Goal: Task Accomplishment & Management: Manage account settings

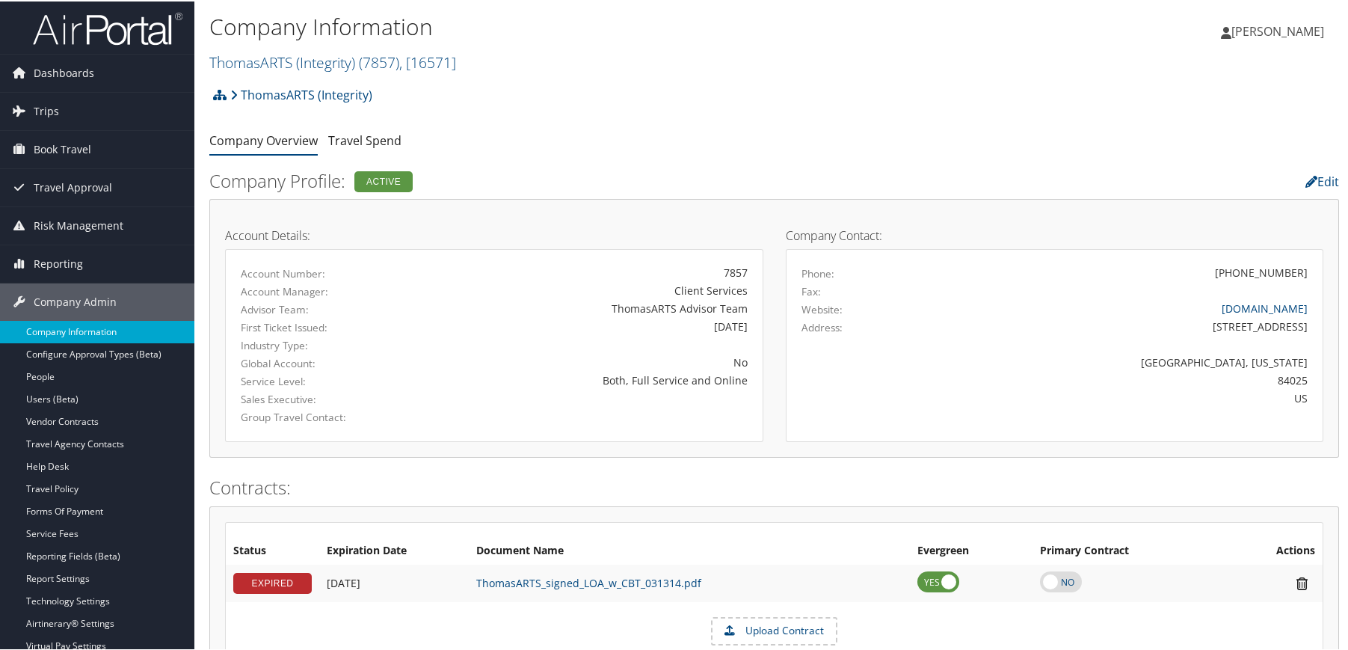
click at [80, 323] on link "Company Information" at bounding box center [97, 330] width 194 height 22
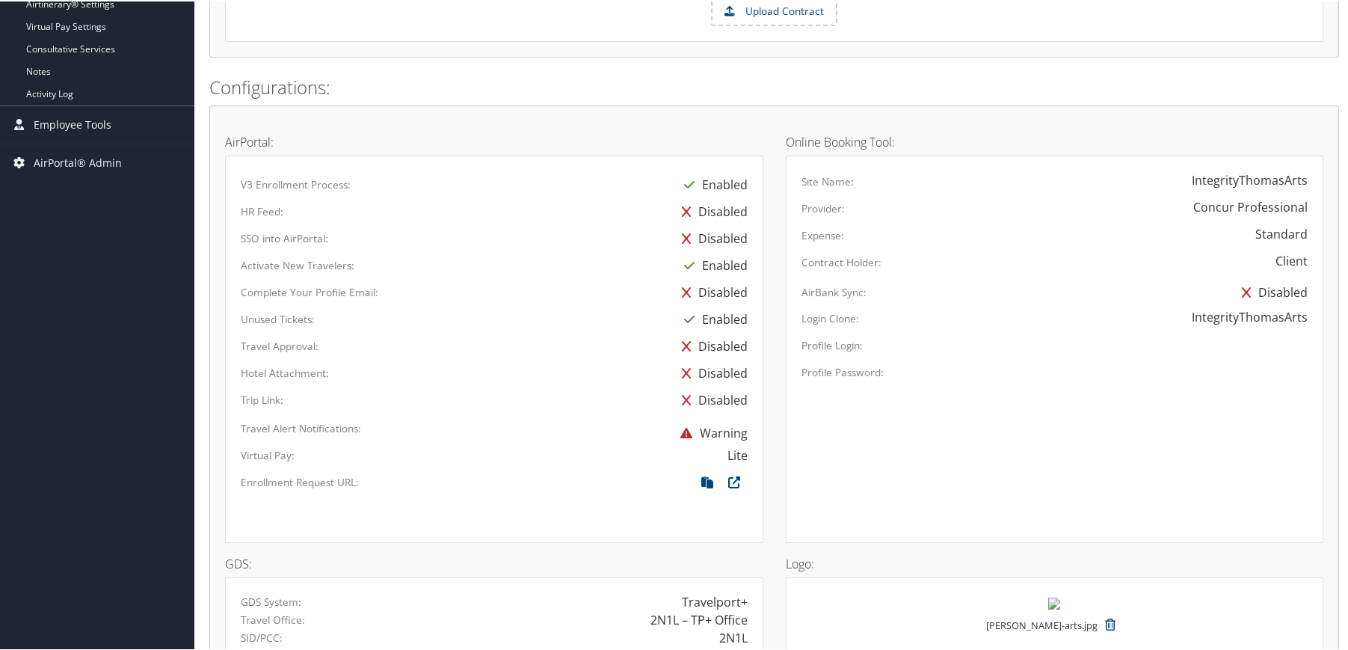
scroll to position [245, 0]
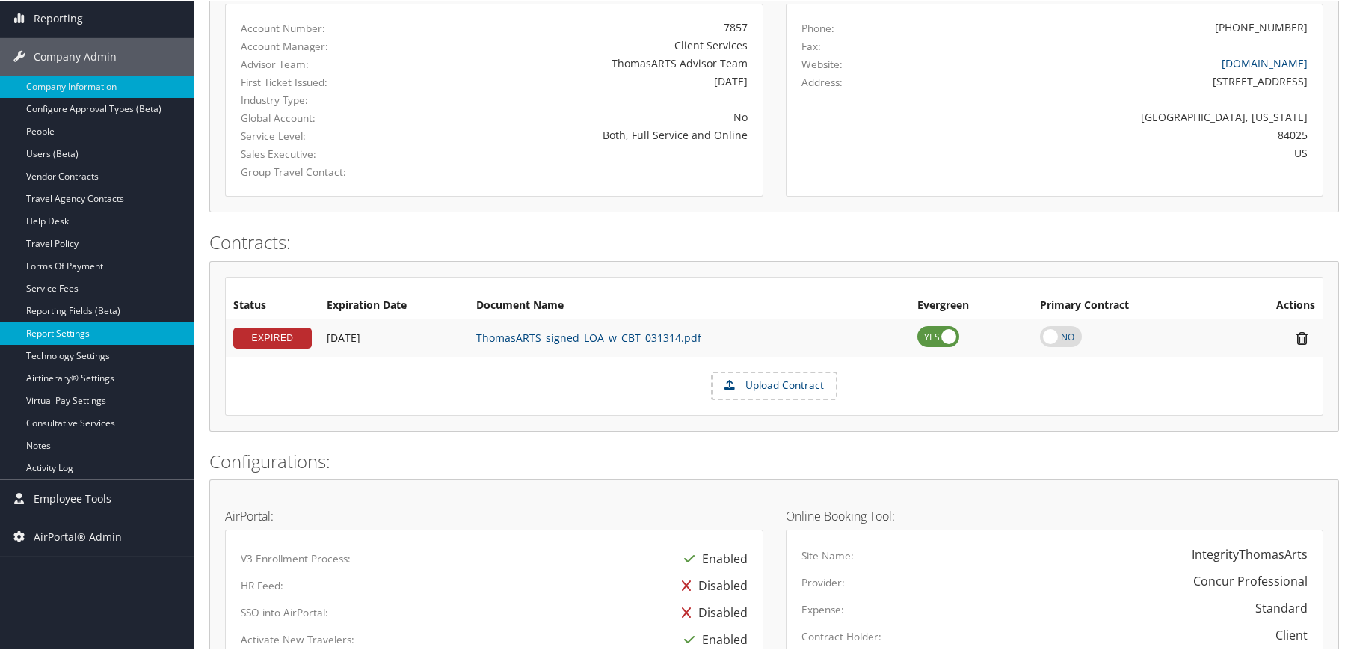
click at [69, 331] on link "Report Settings" at bounding box center [97, 332] width 194 height 22
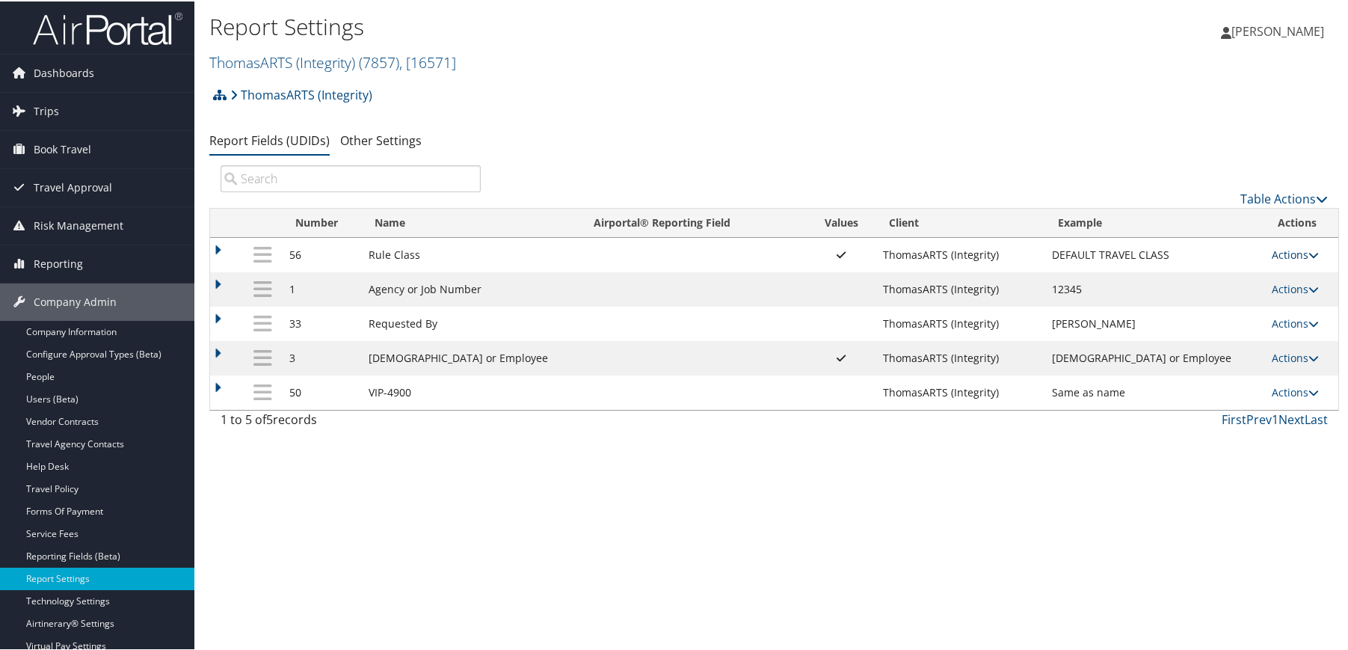
click at [1289, 257] on link "Actions" at bounding box center [1295, 253] width 47 height 14
click at [1256, 276] on link "Update Report Field Values" at bounding box center [1226, 275] width 162 height 25
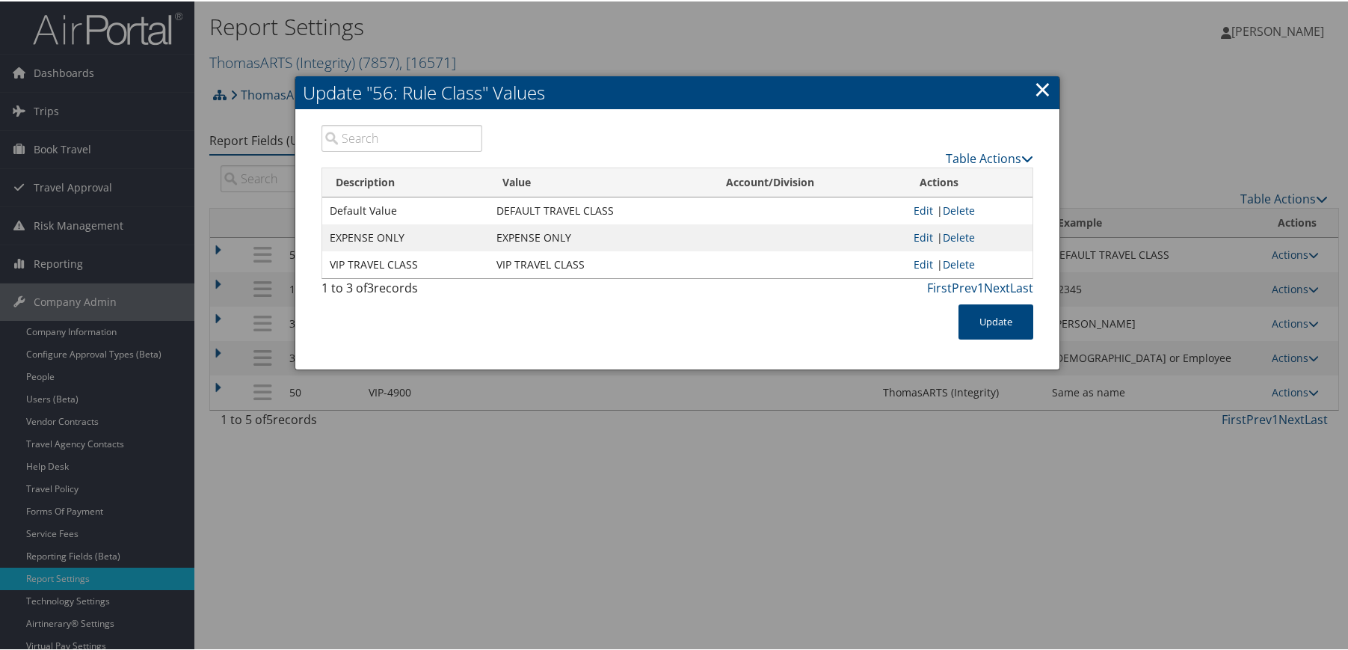
click at [1034, 83] on link "×" at bounding box center [1042, 88] width 17 height 30
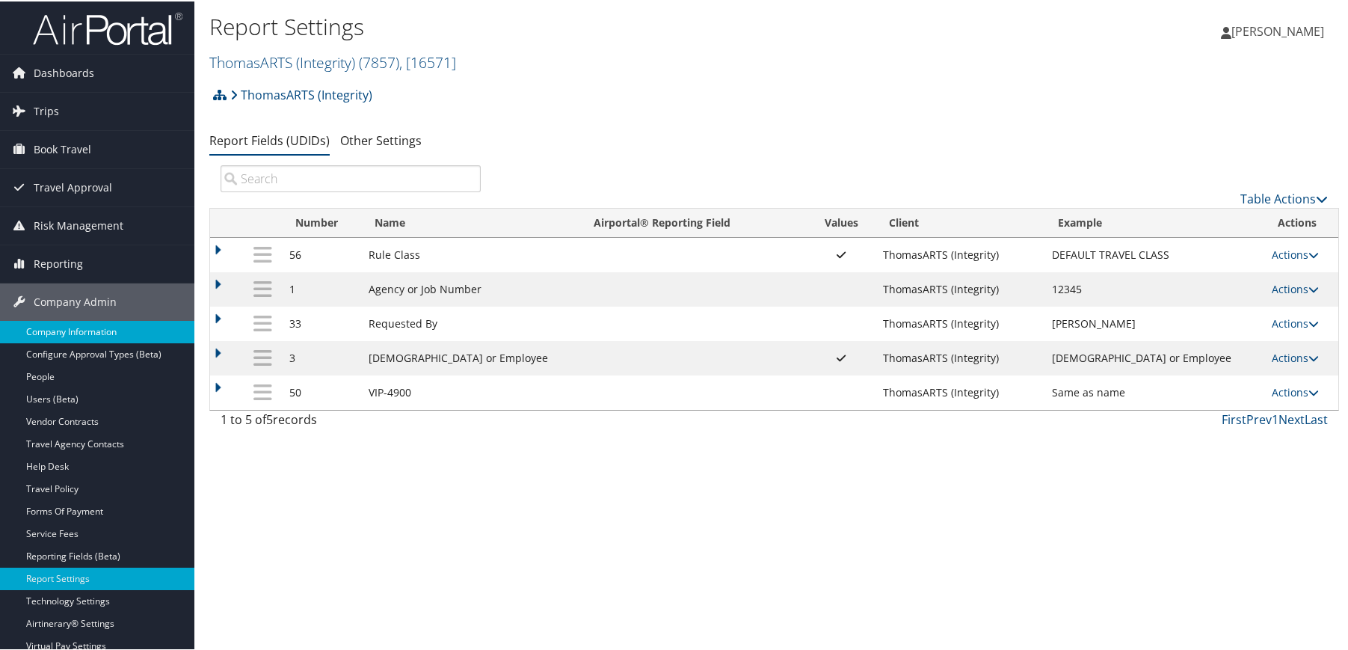
click at [90, 325] on link "Company Information" at bounding box center [97, 330] width 194 height 22
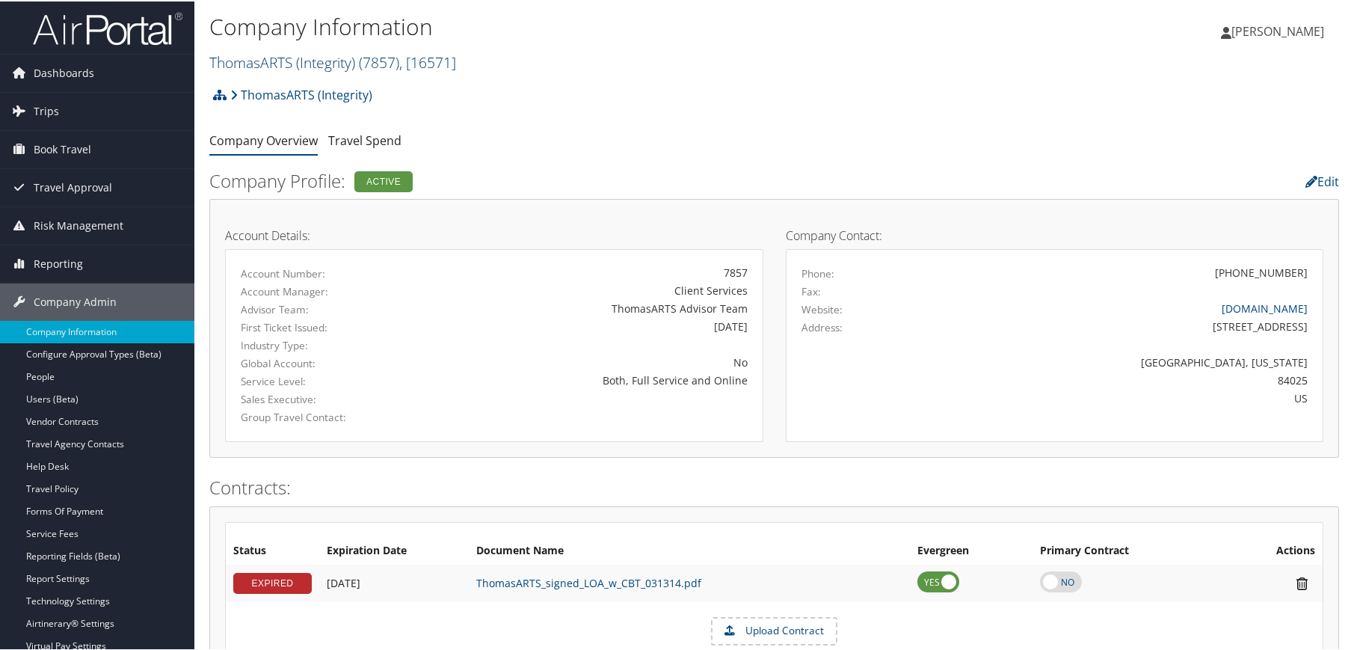
click at [292, 66] on link "ThomasARTS (Integrity) ( 7857 ) , [ 16571 ]" at bounding box center [332, 61] width 247 height 20
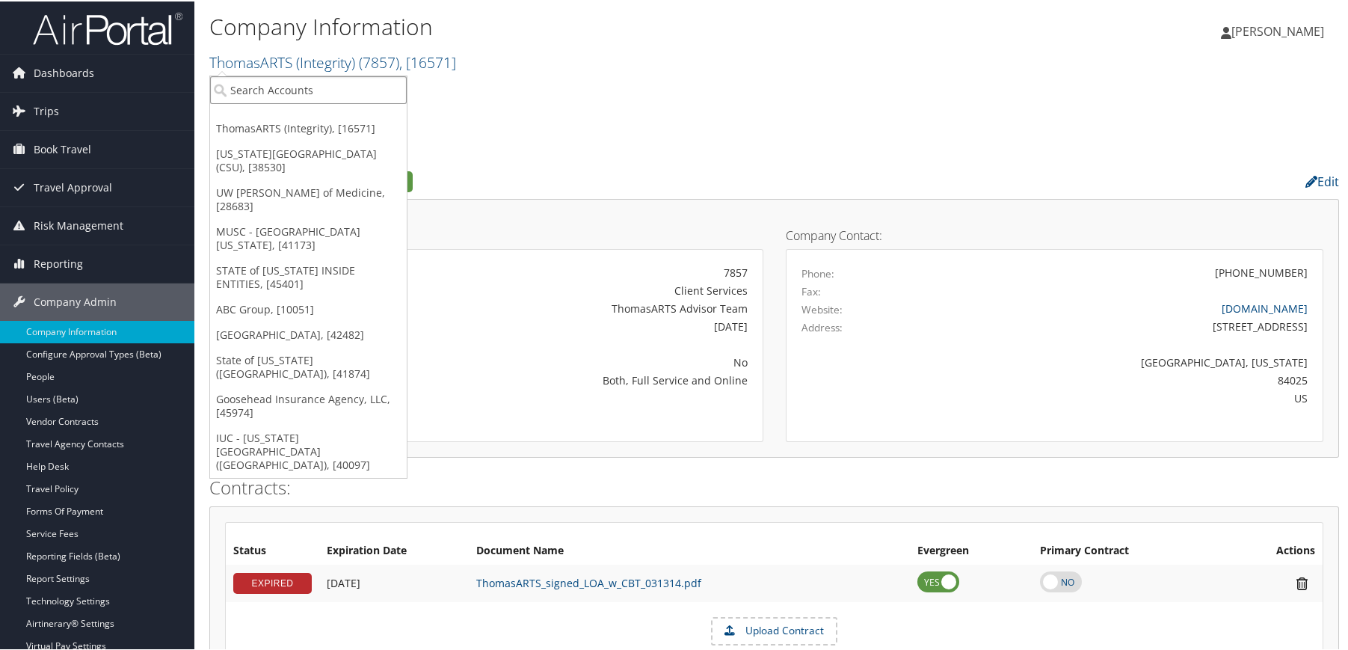
click at [298, 94] on input "search" at bounding box center [308, 89] width 197 height 28
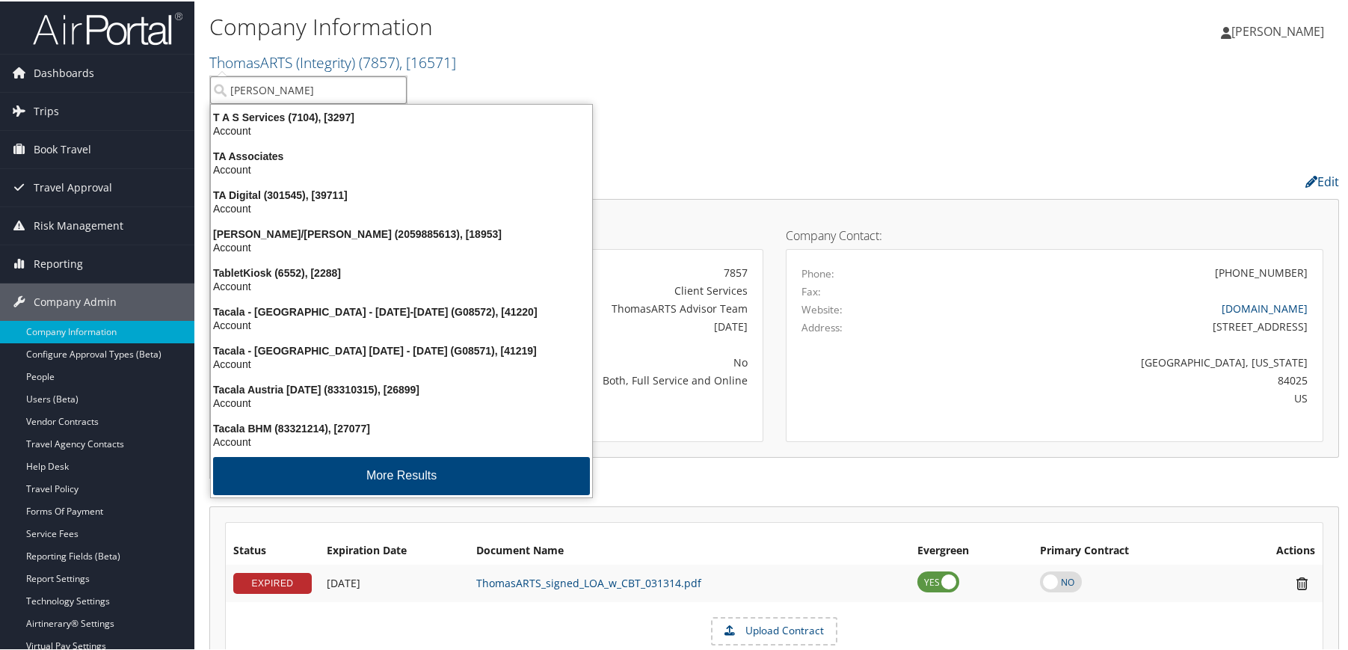
type input "traeger"
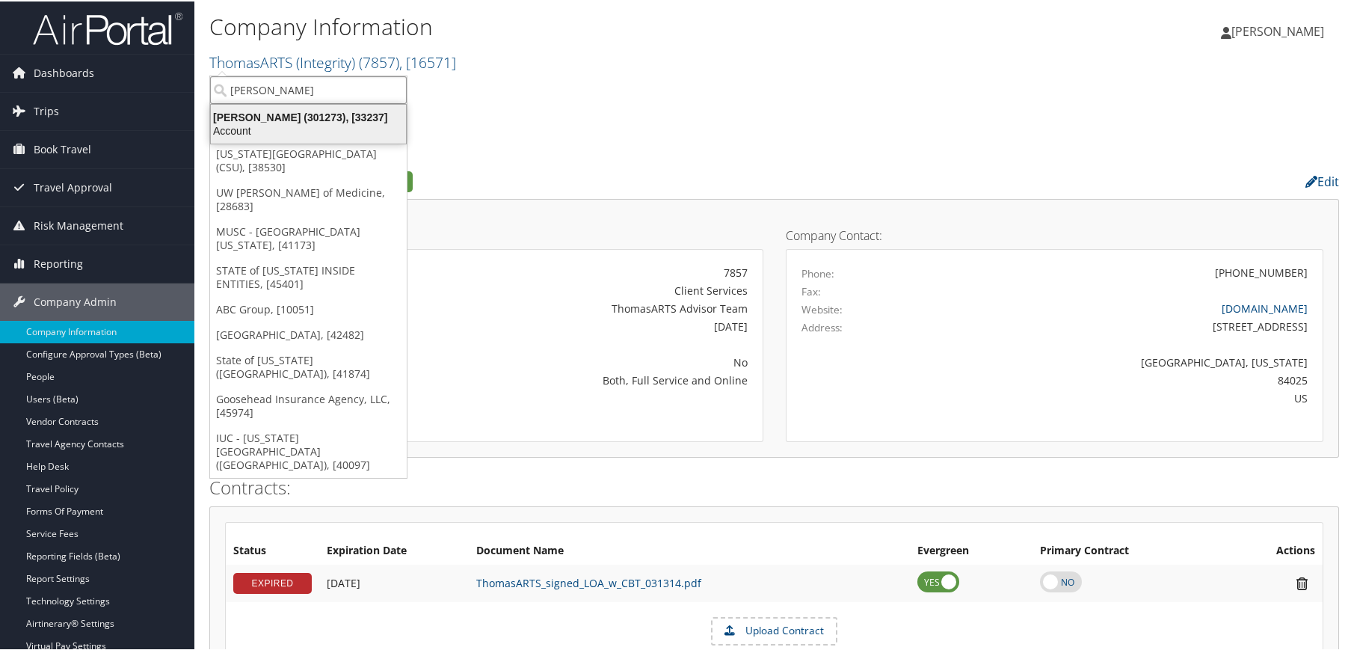
click at [289, 129] on div "Account" at bounding box center [308, 129] width 213 height 13
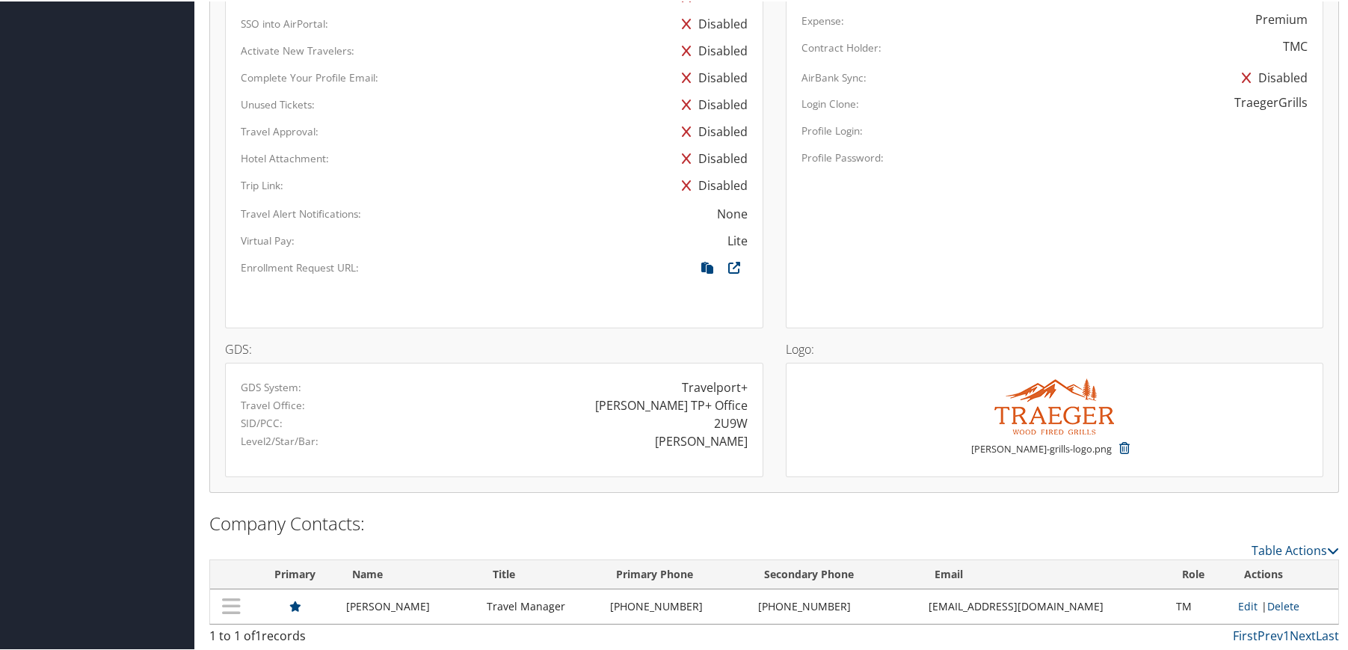
scroll to position [872, 0]
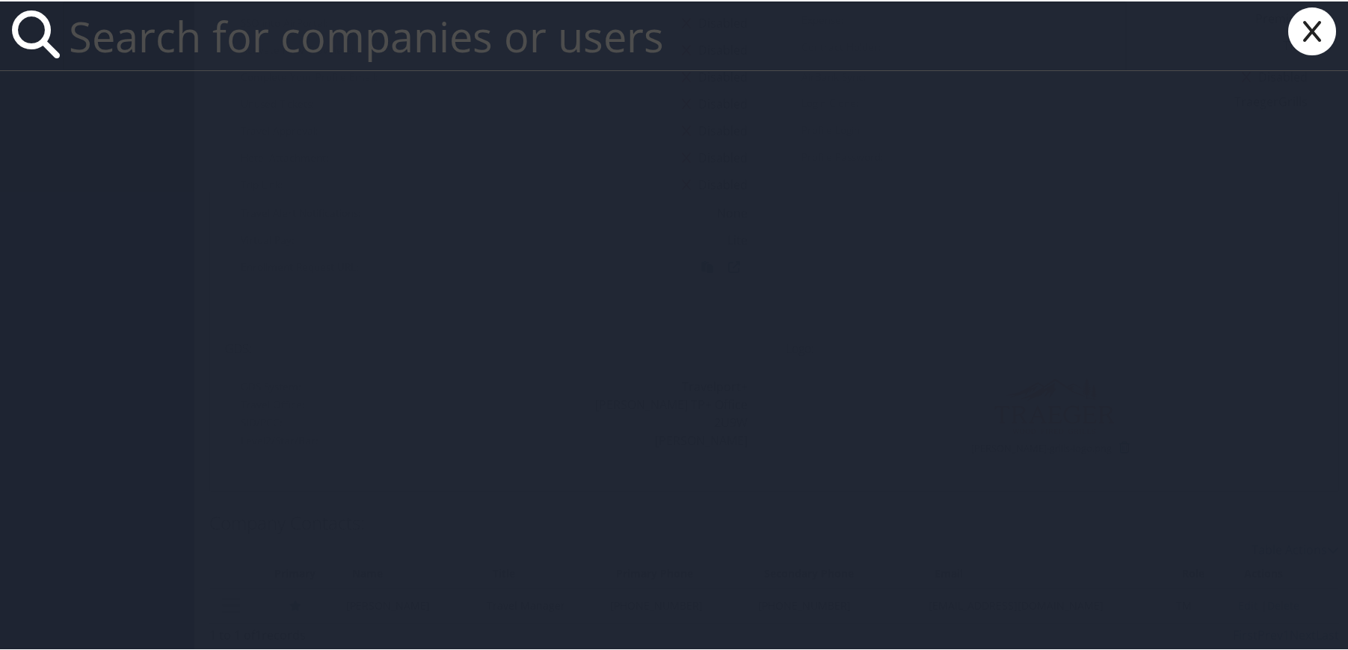
paste input "[PERSON_NAME][EMAIL_ADDRESS][DOMAIN_NAME]"
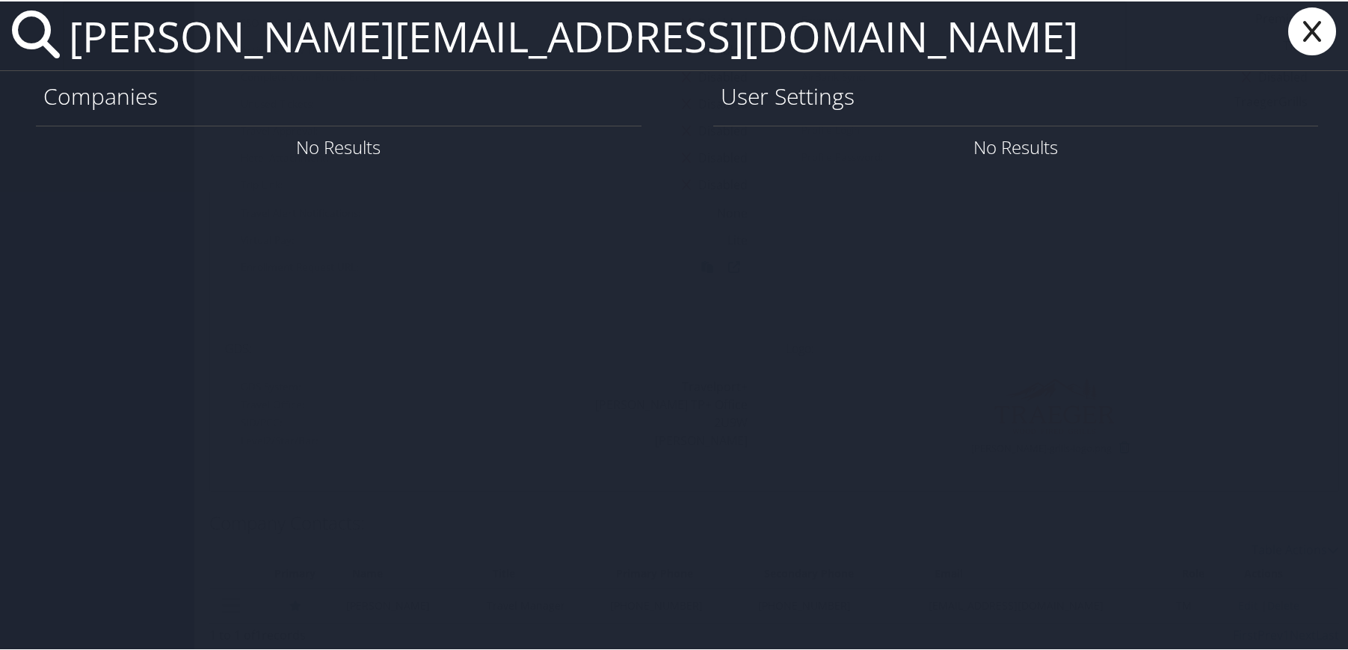
type input "[PERSON_NAME][EMAIL_ADDRESS][DOMAIN_NAME]"
click at [1307, 35] on icon at bounding box center [1313, 30] width 60 height 48
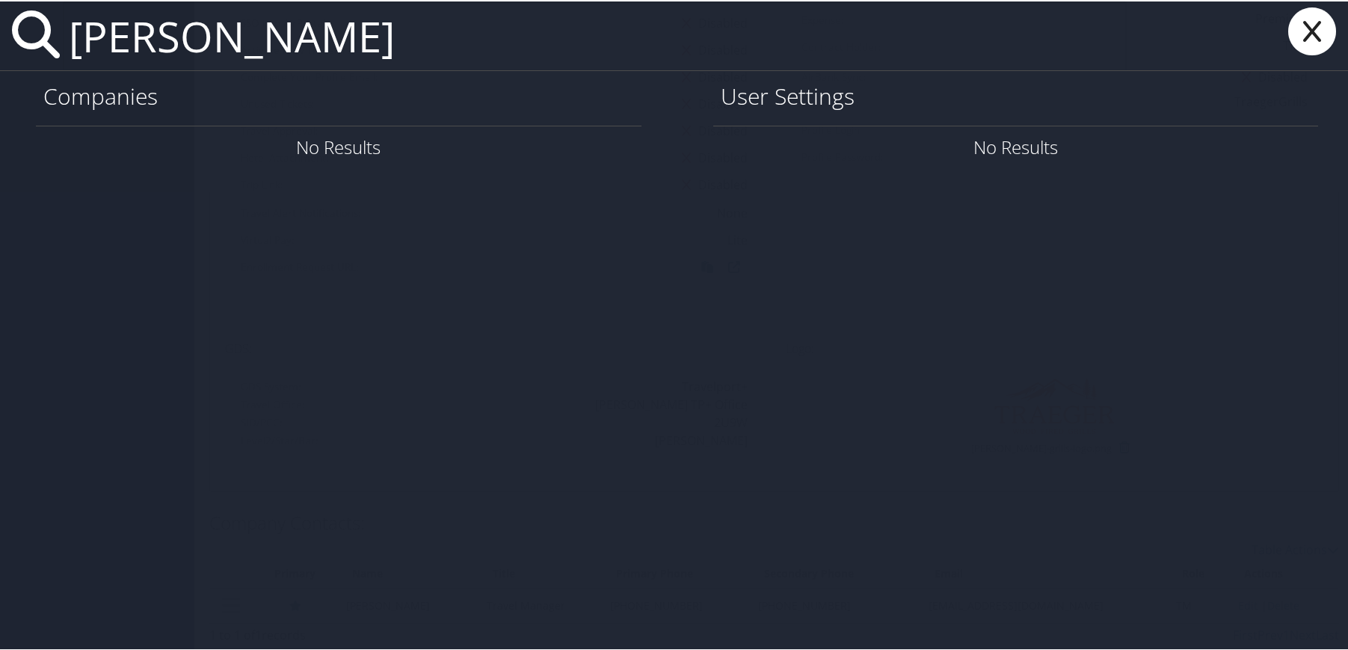
type input "prashant rai"
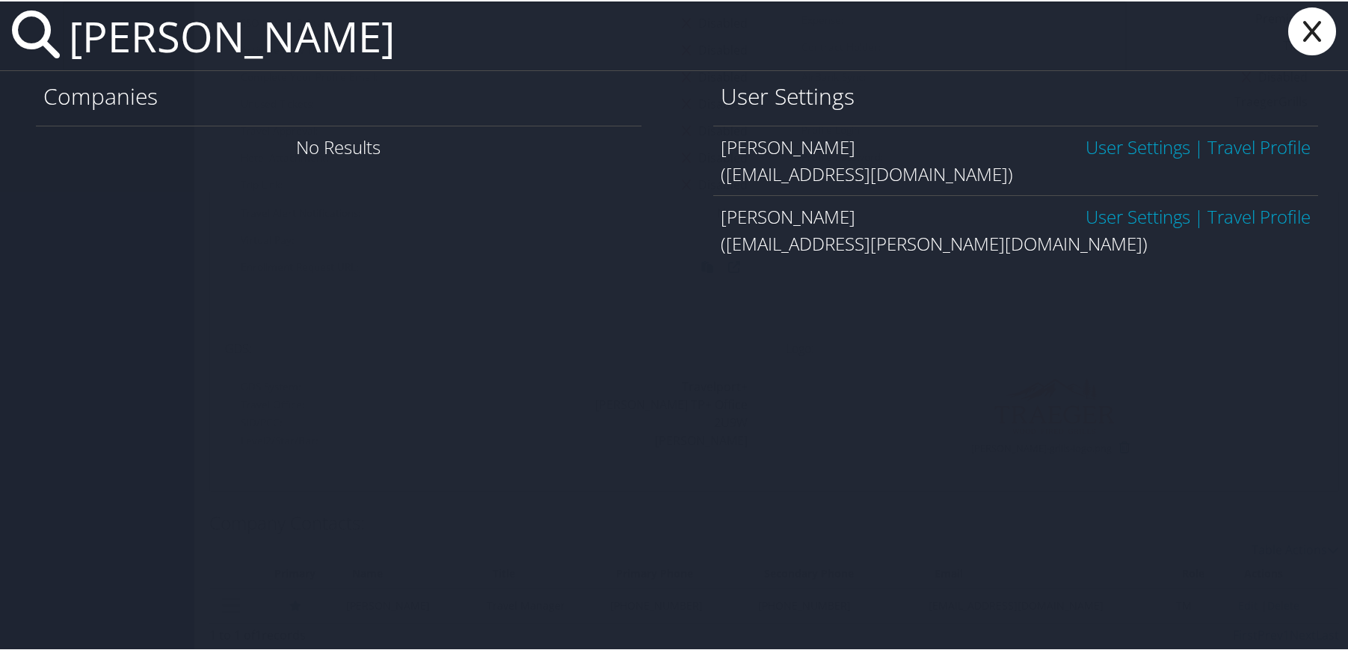
click at [1114, 213] on link "User Settings" at bounding box center [1138, 215] width 105 height 25
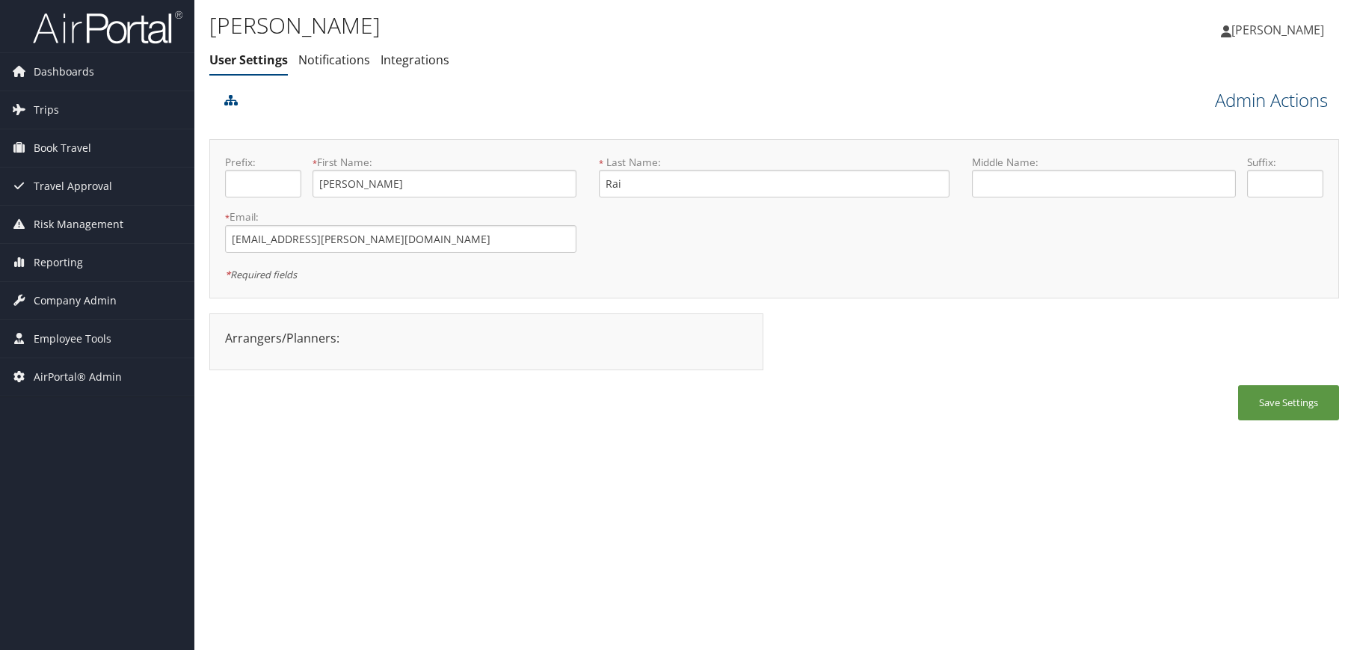
drag, startPoint x: 0, startPoint y: 0, endPoint x: 1256, endPoint y: 108, distance: 1261.0
click at [1256, 108] on link "Admin Actions" at bounding box center [1271, 99] width 113 height 25
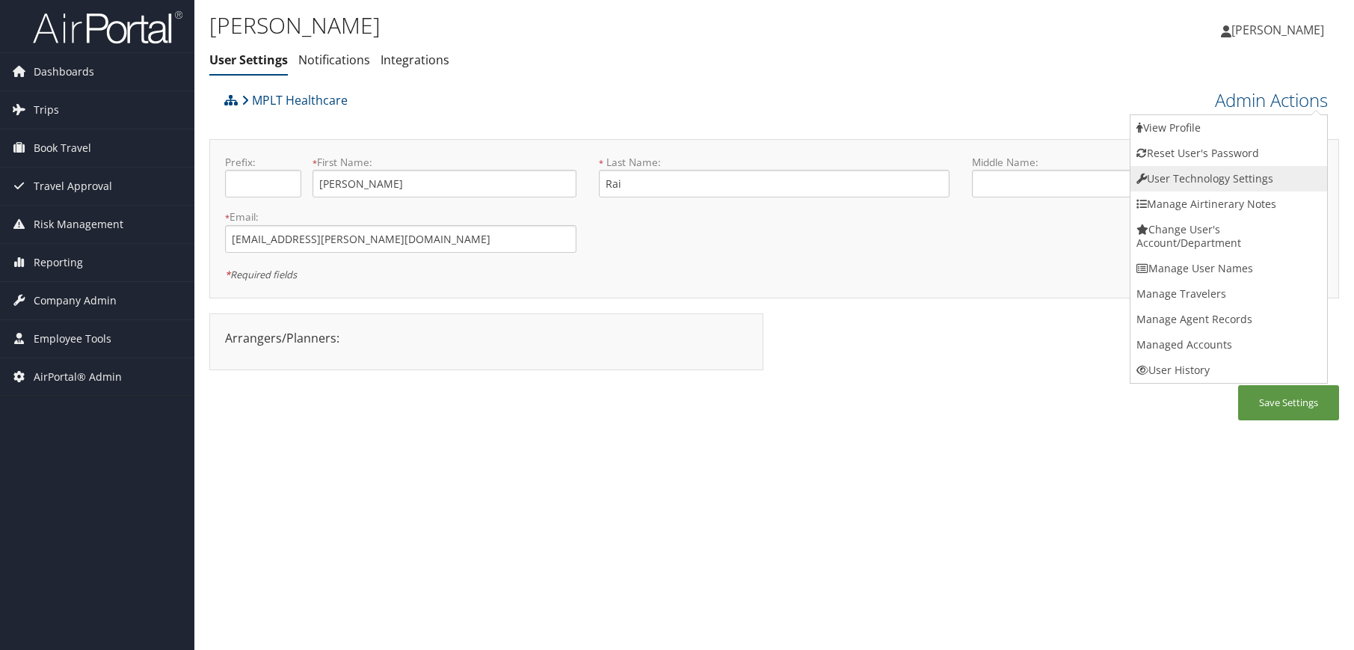
click at [1196, 180] on link "User Technology Settings" at bounding box center [1229, 178] width 197 height 25
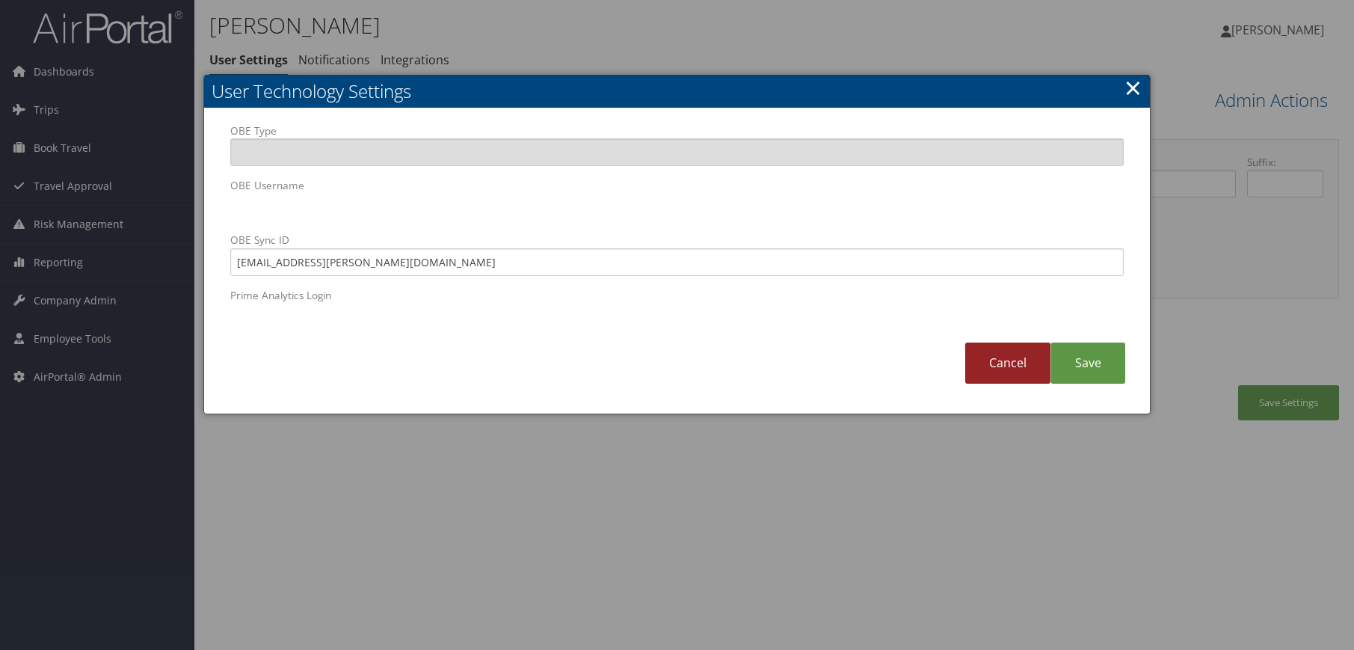
click at [1004, 366] on link "Cancel" at bounding box center [1007, 363] width 85 height 41
